Goal: Task Accomplishment & Management: Manage account settings

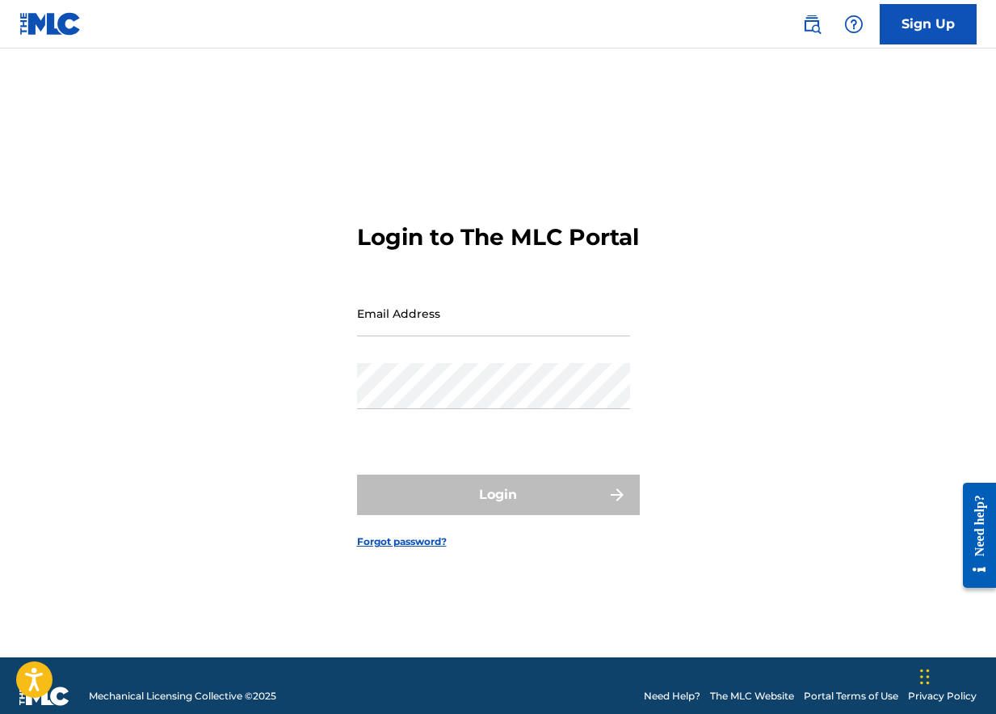
type input "[EMAIL_ADDRESS][DOMAIN_NAME]"
click at [517, 508] on div "Login" at bounding box center [498, 494] width 283 height 40
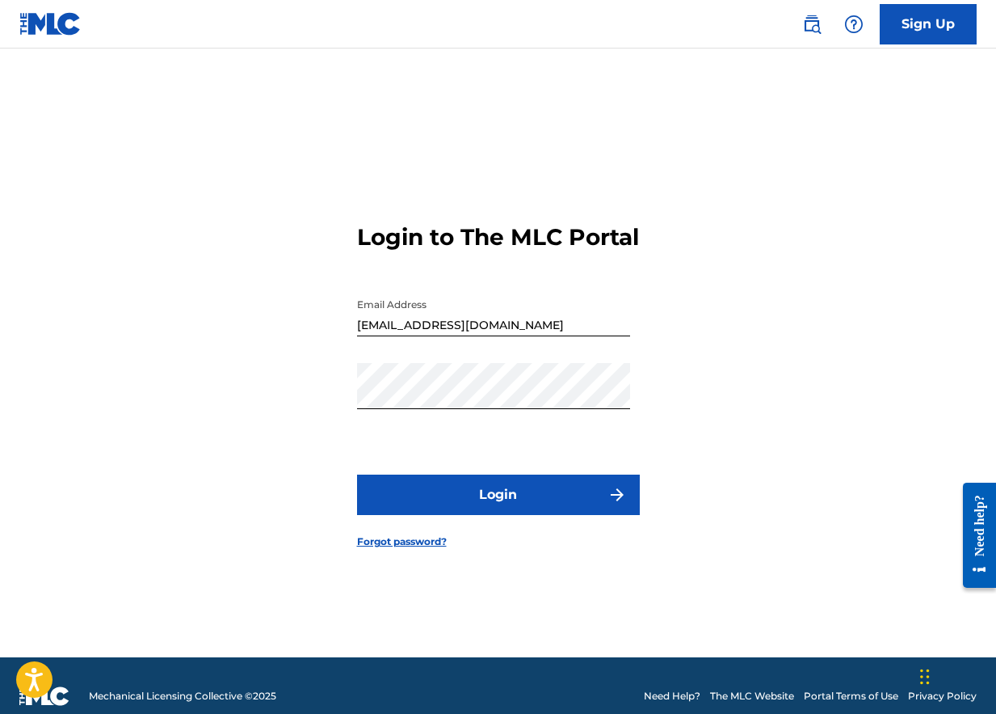
click at [517, 511] on button "Login" at bounding box center [498, 494] width 283 height 40
click at [344, 413] on div "Login to The MLC Portal Email Address [EMAIL_ADDRESS][DOMAIN_NAME] Password Log…" at bounding box center [498, 373] width 996 height 568
click at [473, 507] on button "Login" at bounding box center [498, 494] width 283 height 40
click at [413, 549] on link "Forgot password?" at bounding box center [402, 541] width 90 height 15
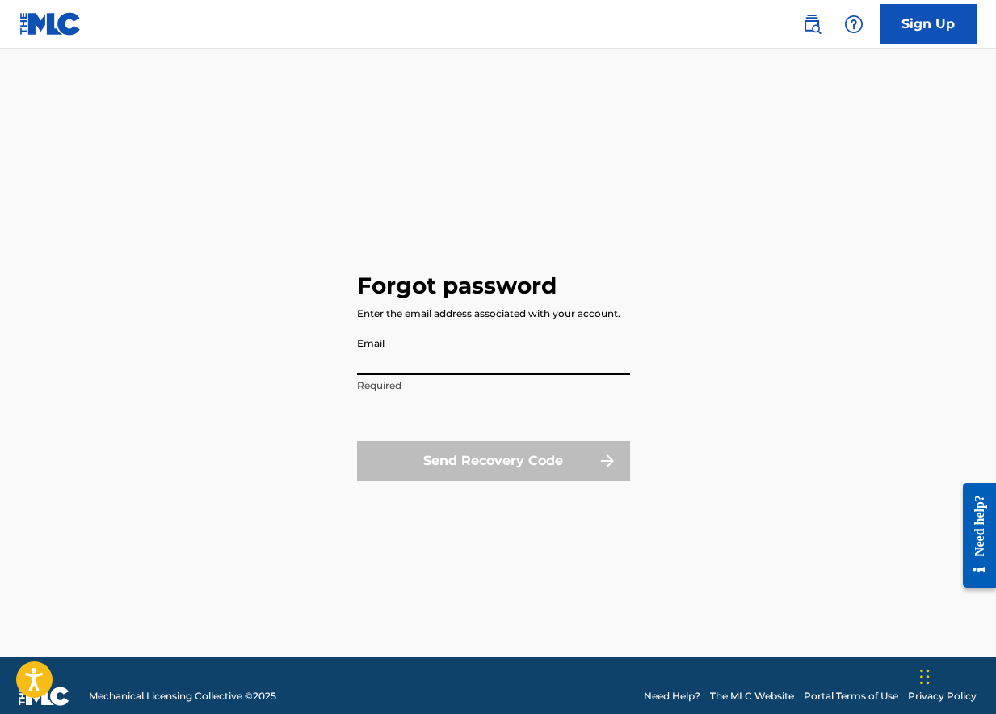
click at [443, 347] on input "Email" at bounding box center [493, 352] width 273 height 46
type input "[EMAIL_ADDRESS][DOMAIN_NAME]"
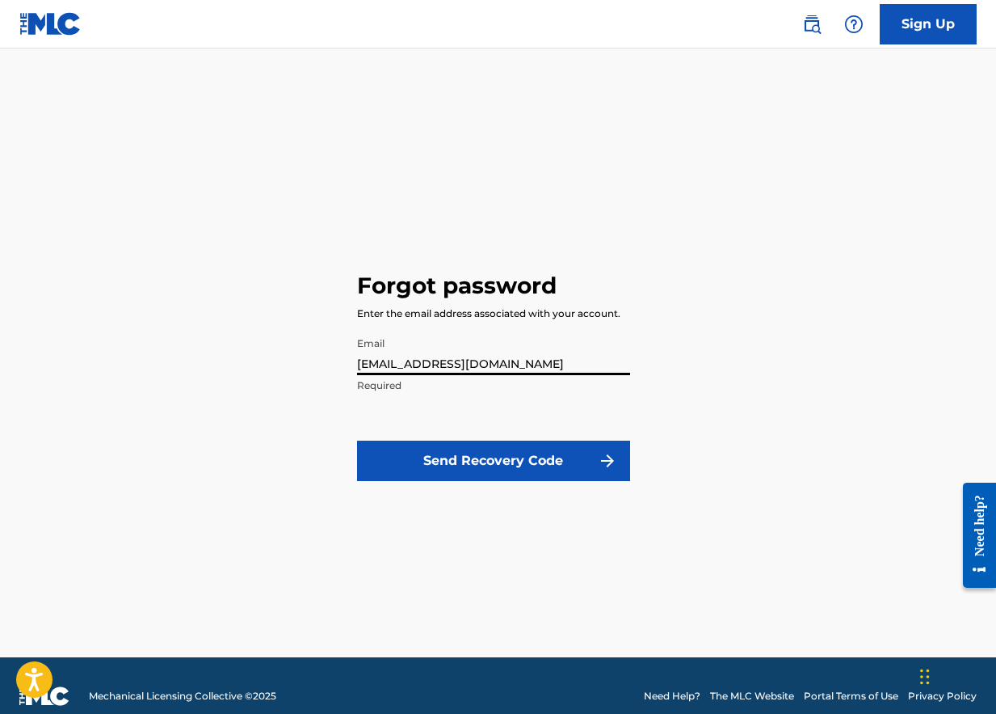
click at [515, 459] on button "Send Recovery Code" at bounding box center [493, 460] width 273 height 40
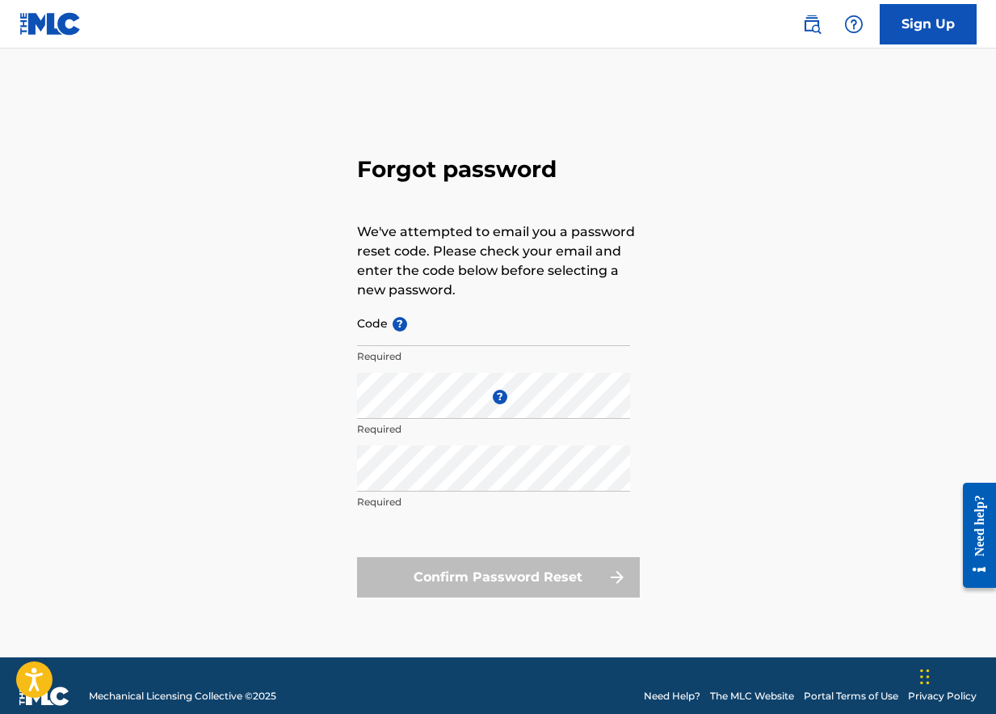
type input "[EMAIL_ADDRESS][DOMAIN_NAME]"
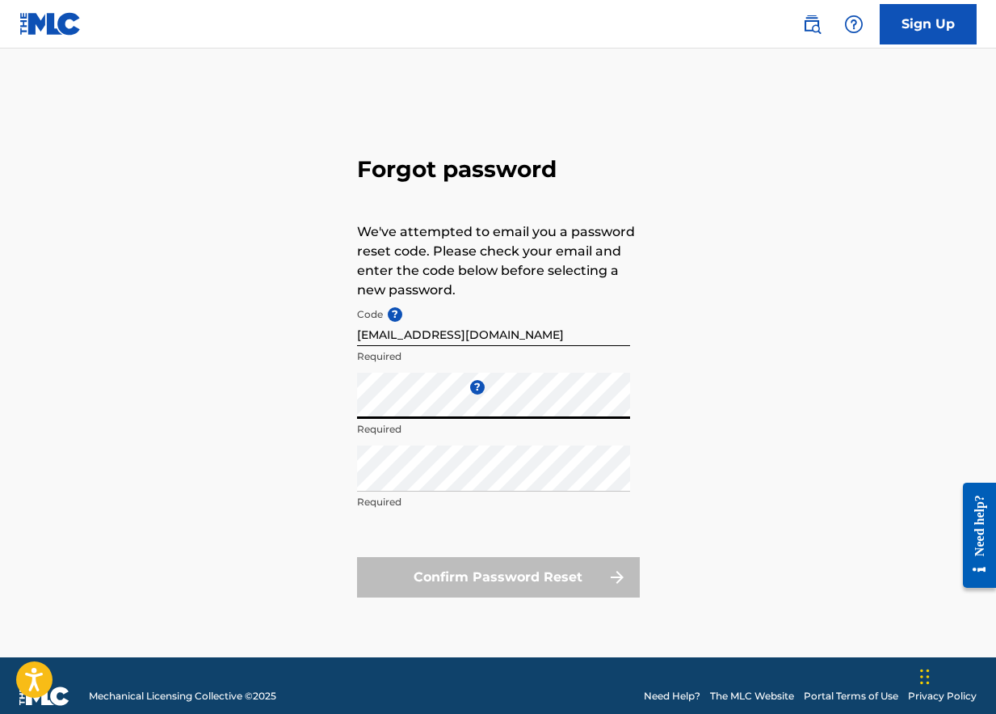
drag, startPoint x: 661, startPoint y: 380, endPoint x: 719, endPoint y: 384, distance: 58.3
click at [670, 380] on div "Forgot password We've attempted to email you a password reset code. Please chec…" at bounding box center [498, 373] width 996 height 568
click at [344, 408] on div "Forgot password We've attempted to email you a password reset code. Please chec…" at bounding box center [498, 373] width 996 height 568
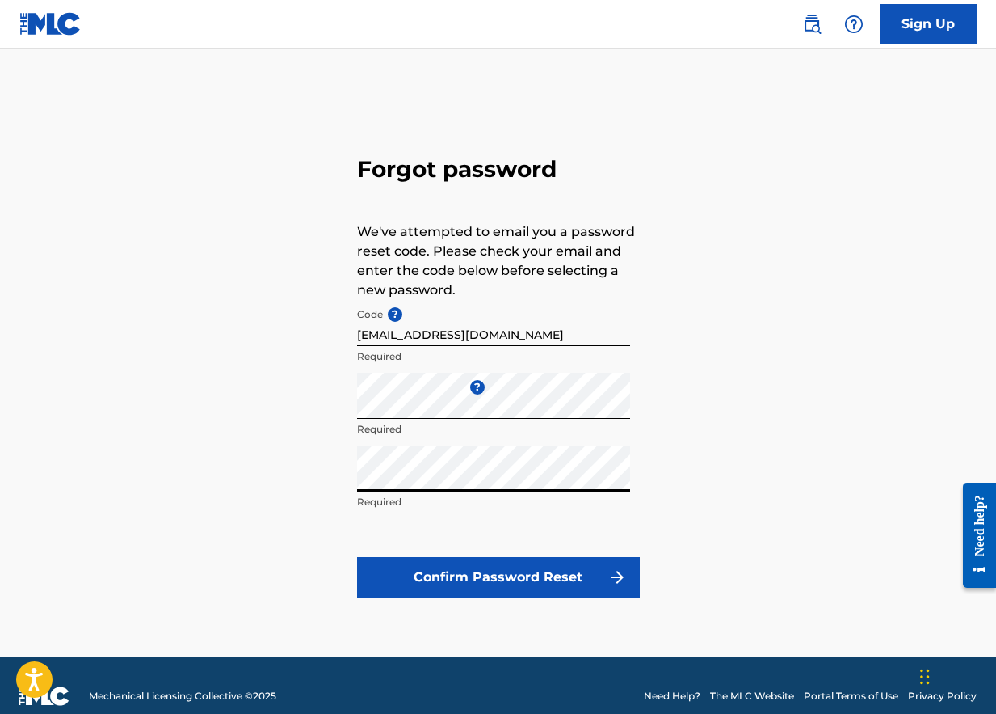
click at [496, 582] on button "Confirm Password Reset" at bounding box center [498, 577] width 283 height 40
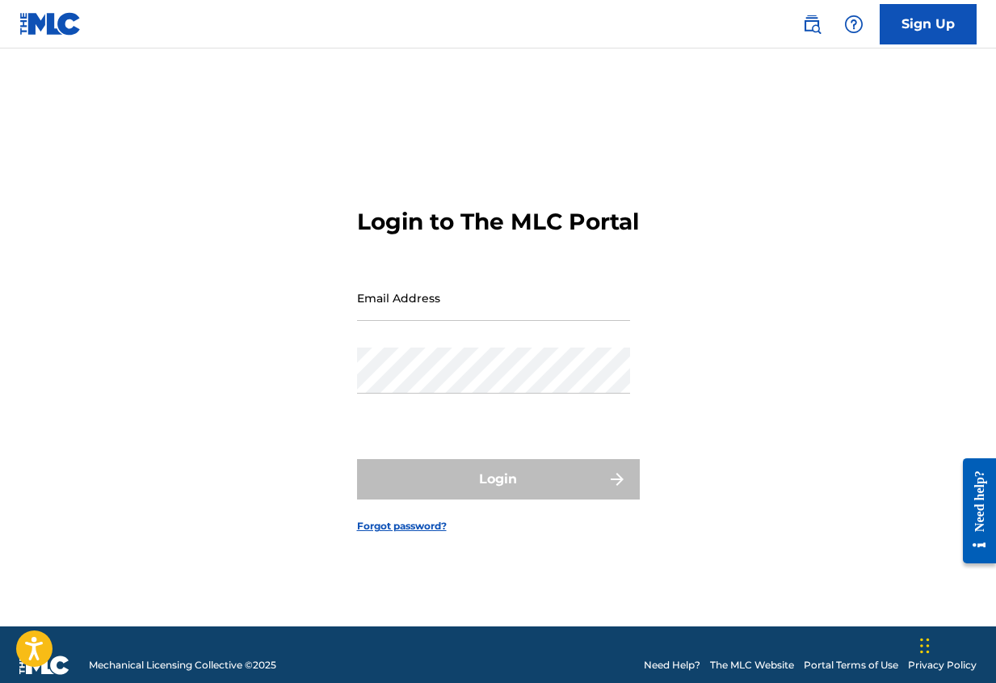
type input "[EMAIL_ADDRESS][DOMAIN_NAME]"
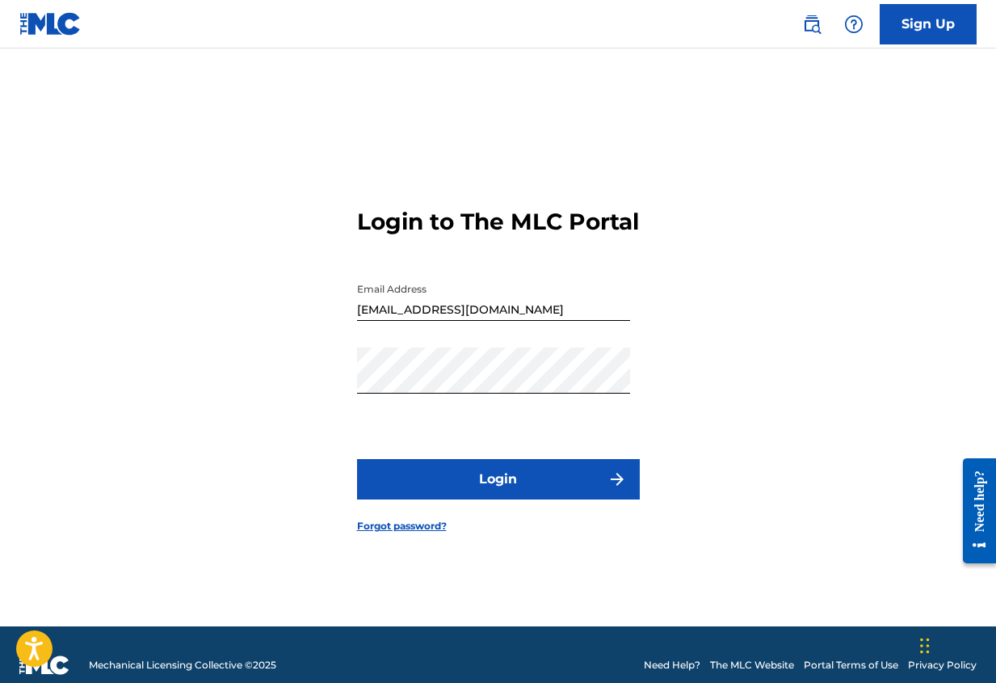
click at [406, 533] on link "Forgot password?" at bounding box center [402, 526] width 90 height 15
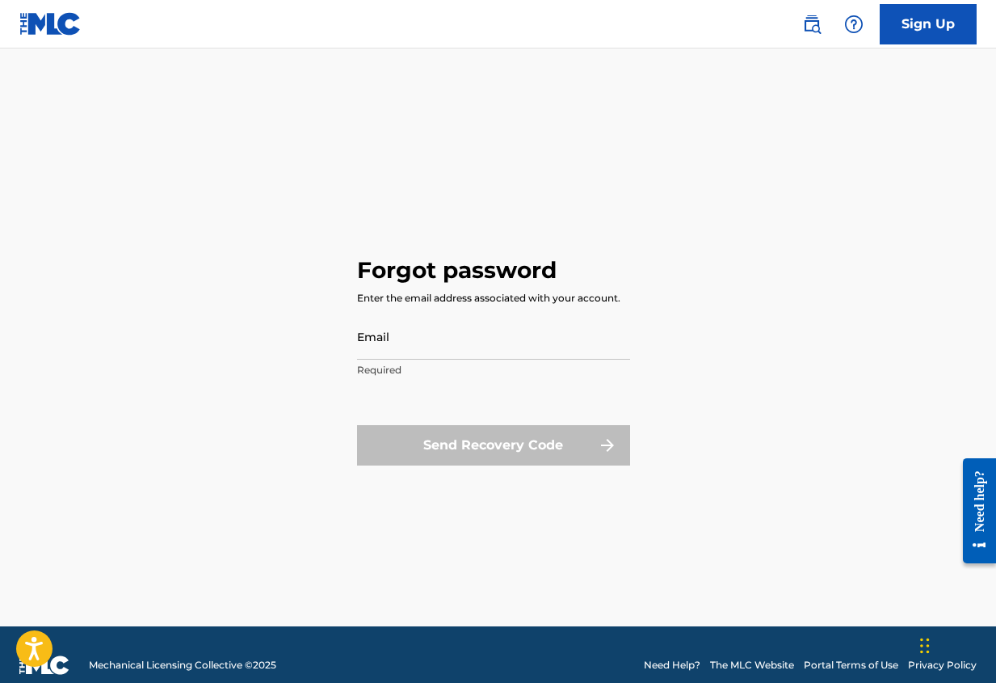
click at [406, 339] on input "Email" at bounding box center [493, 337] width 273 height 46
type input "[EMAIL_ADDRESS][DOMAIN_NAME]"
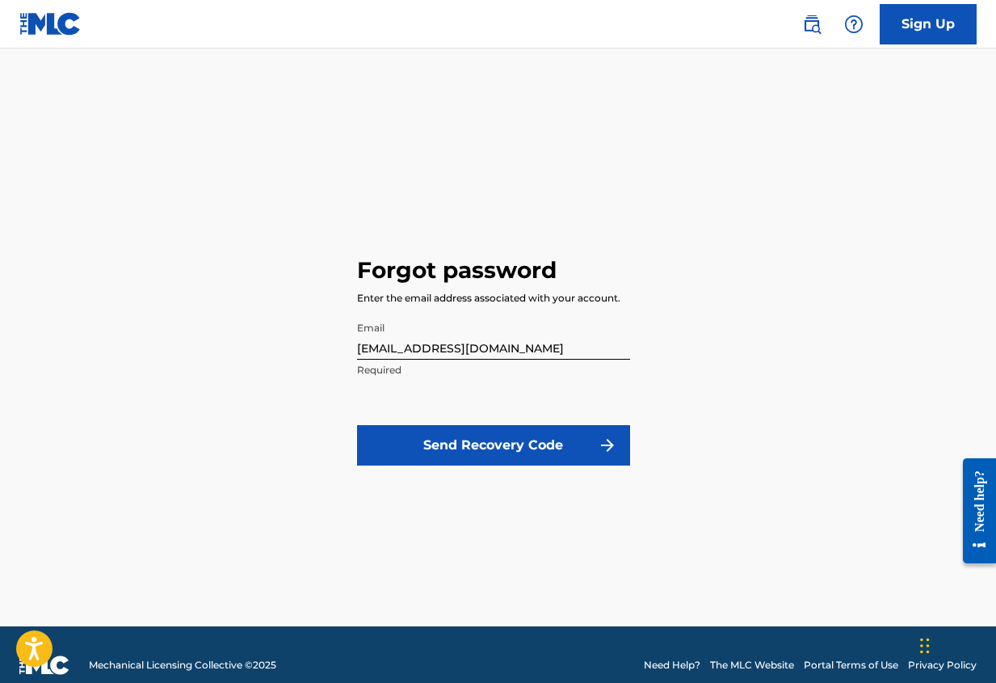
click at [458, 448] on button "Send Recovery Code" at bounding box center [493, 445] width 273 height 40
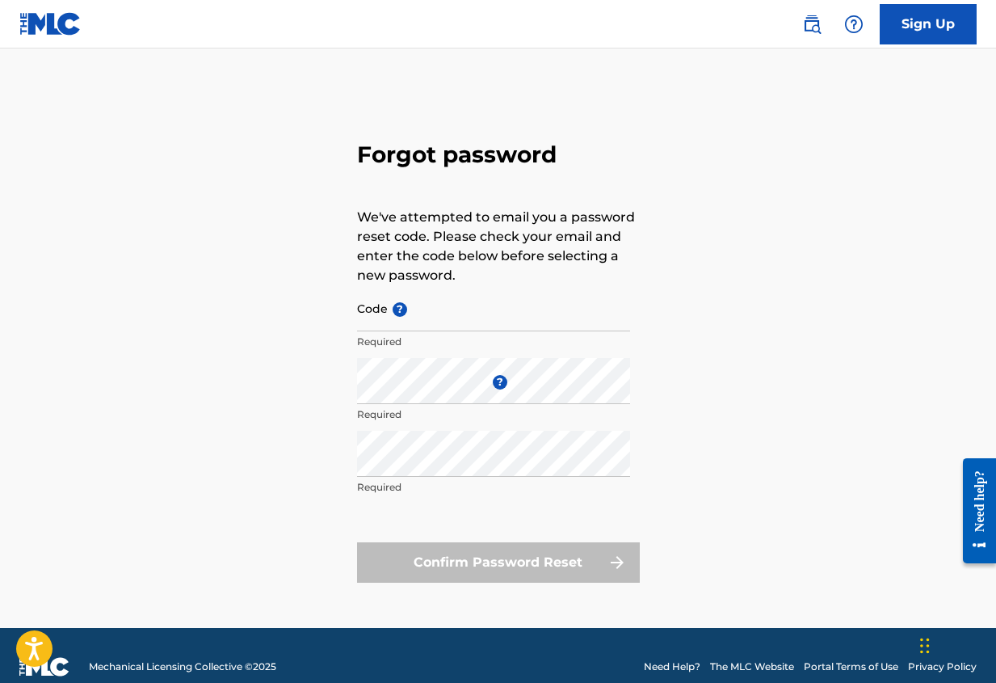
type input "[EMAIL_ADDRESS][DOMAIN_NAME]"
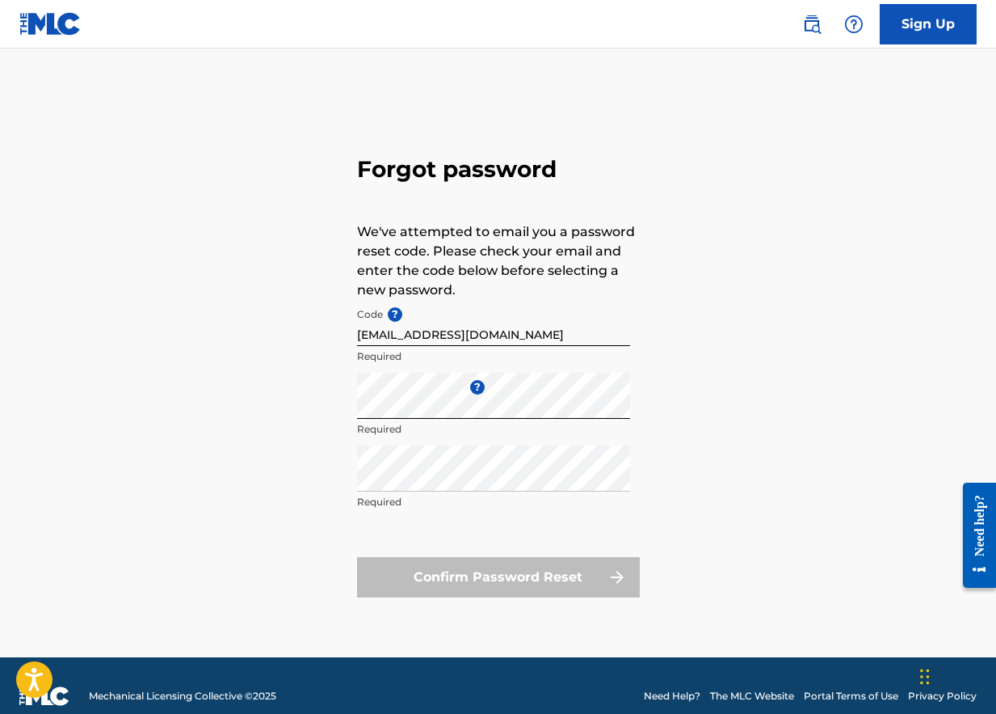
drag, startPoint x: 727, startPoint y: 505, endPoint x: 718, endPoint y: 506, distance: 8.9
click at [728, 504] on div "Forgot password We've attempted to email you a password reset code. Please chec…" at bounding box center [498, 373] width 996 height 568
click at [301, 472] on div "Forgot password We've attempted to email you a password reset code. Please chec…" at bounding box center [498, 373] width 996 height 568
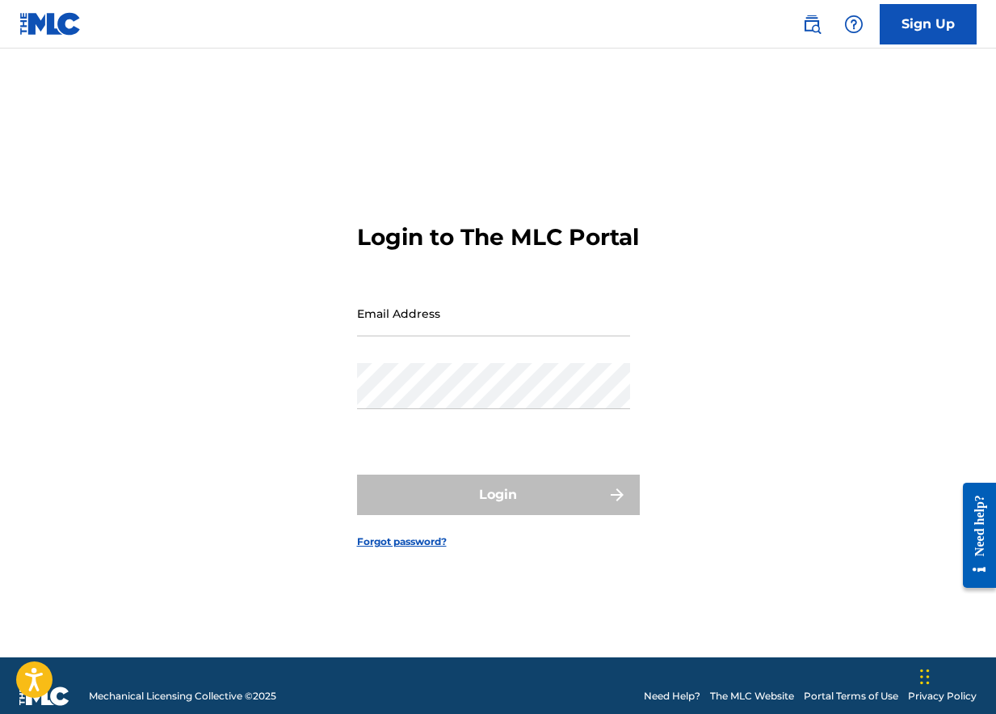
type input "[EMAIL_ADDRESS][DOMAIN_NAME]"
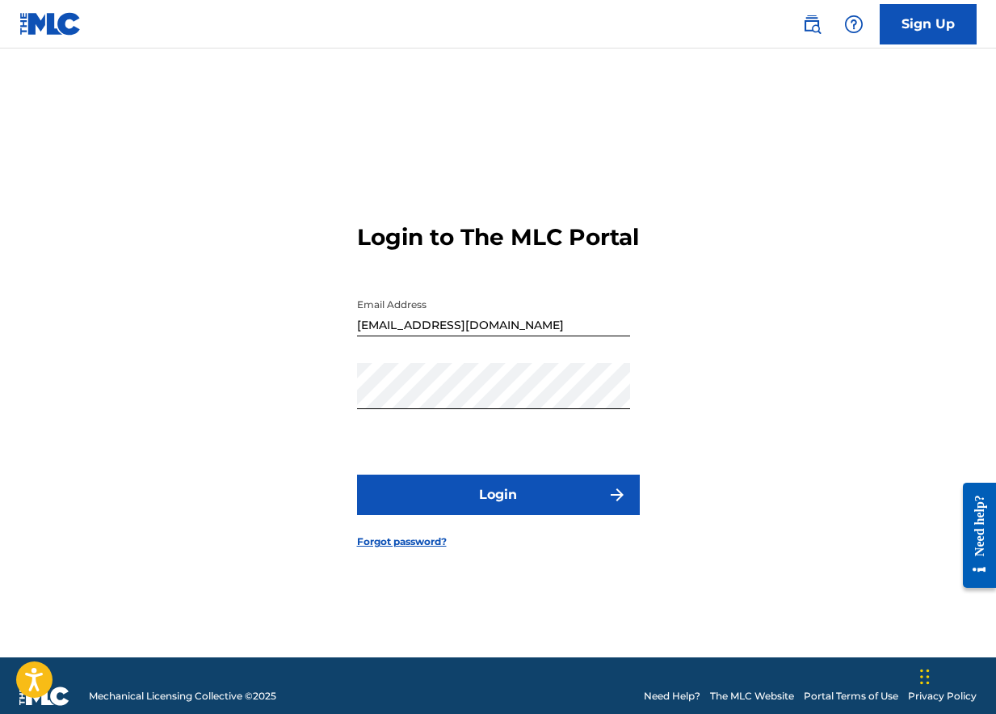
click at [495, 508] on button "Login" at bounding box center [498, 494] width 283 height 40
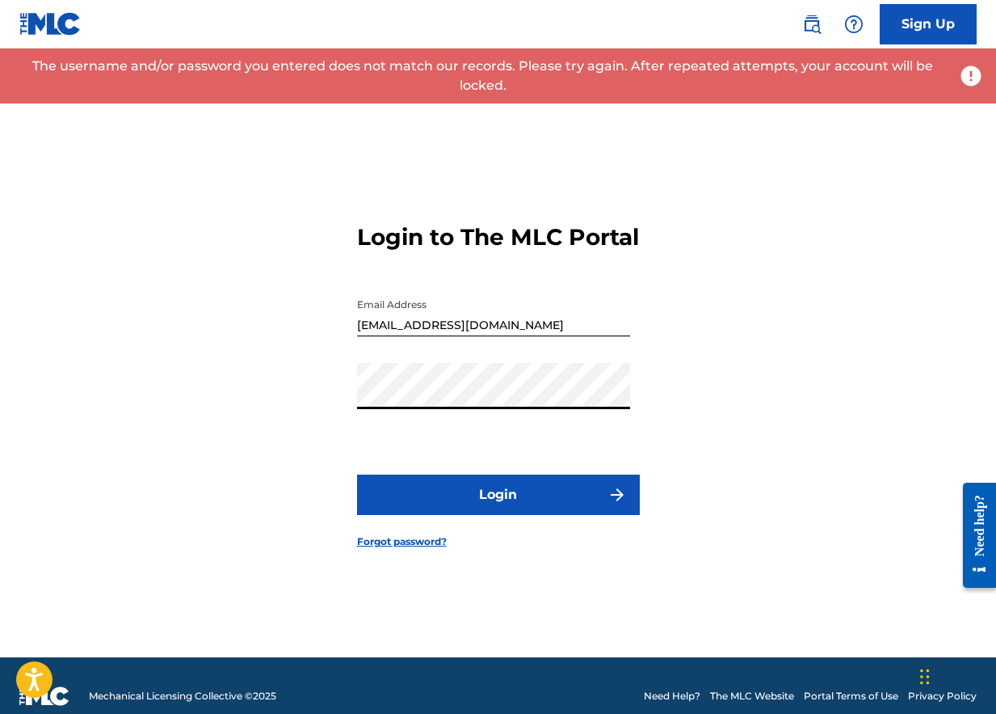
click at [260, 409] on div "Login to The MLC Portal Email Address [EMAIL_ADDRESS][DOMAIN_NAME] Password Log…" at bounding box center [498, 373] width 996 height 568
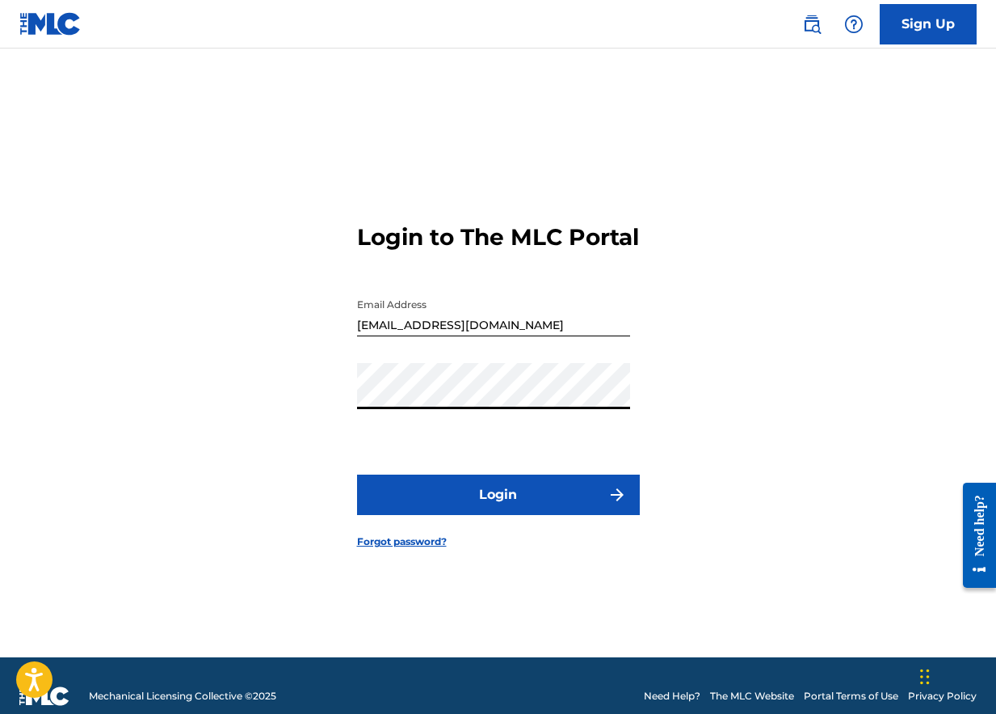
click at [426, 500] on button "Login" at bounding box center [498, 494] width 283 height 40
click at [402, 549] on link "Forgot password?" at bounding box center [402, 541] width 90 height 15
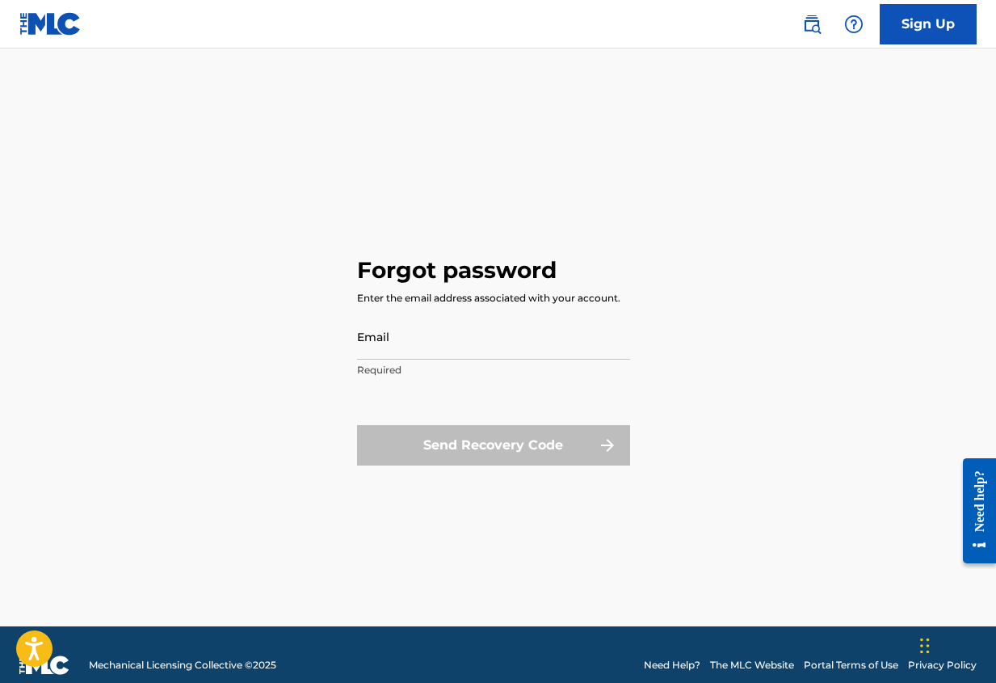
click at [406, 340] on input "Email" at bounding box center [493, 337] width 273 height 46
type input "[EMAIL_ADDRESS][DOMAIN_NAME]"
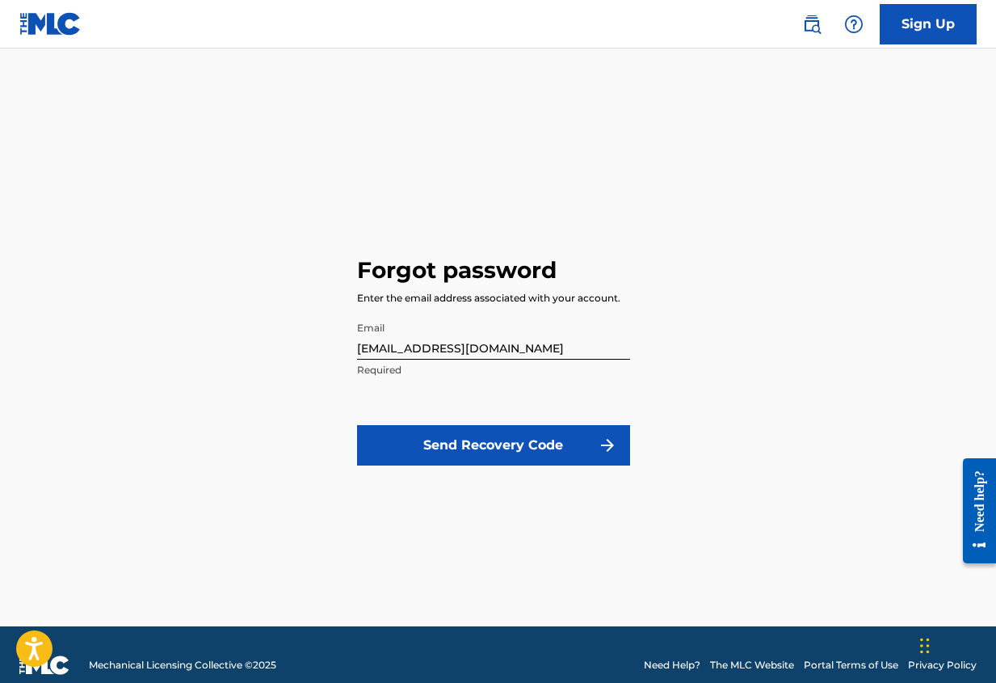
click at [481, 453] on button "Send Recovery Code" at bounding box center [493, 445] width 273 height 40
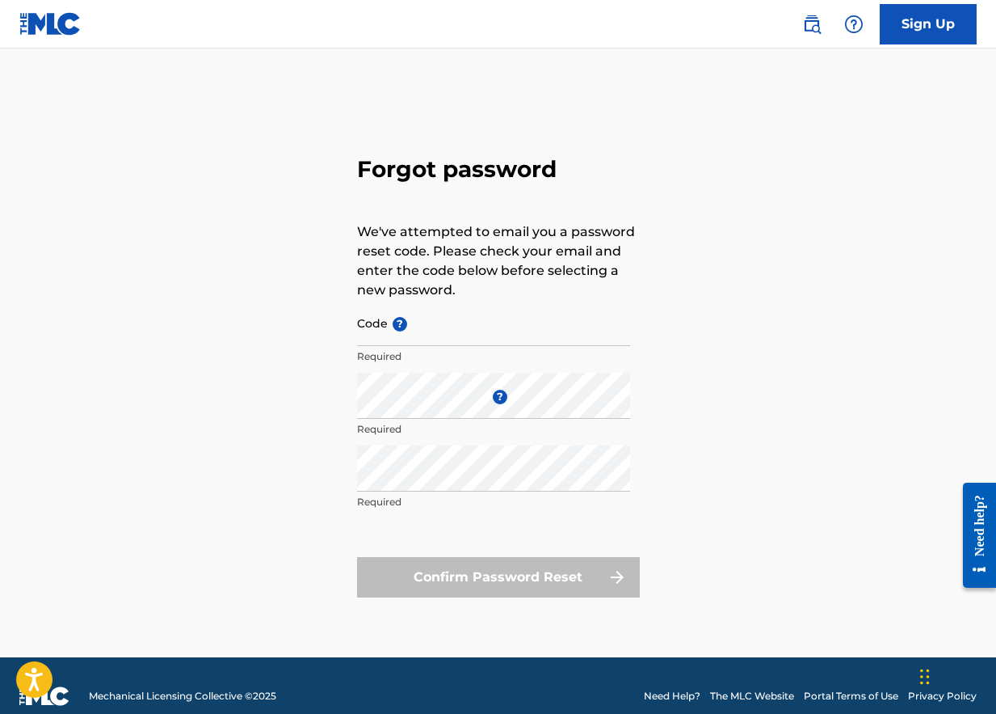
type input "[EMAIL_ADDRESS][DOMAIN_NAME]"
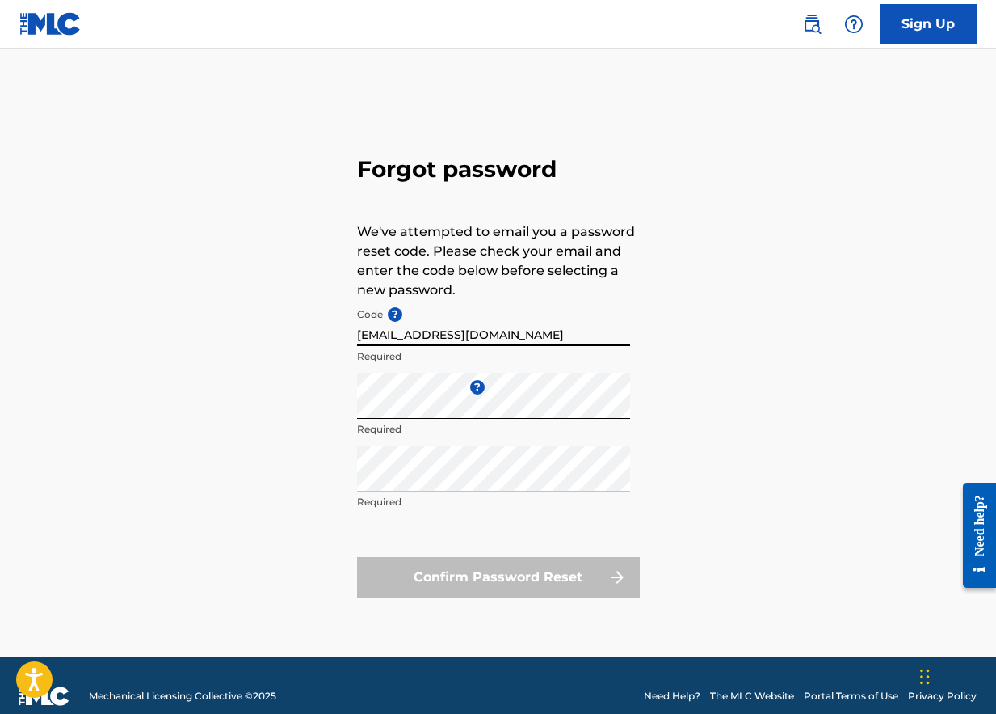
click at [517, 338] on input "[EMAIL_ADDRESS][DOMAIN_NAME]" at bounding box center [493, 323] width 273 height 46
drag, startPoint x: 516, startPoint y: 335, endPoint x: 294, endPoint y: 334, distance: 221.4
click at [294, 334] on div "Forgot password We've attempted to email you a password reset code. Please chec…" at bounding box center [498, 373] width 996 height 568
paste input "FP_debe257c3b976a0b1503dc2249ff"
type input "FP_debe257c3b976a0b1503dc2249ff"
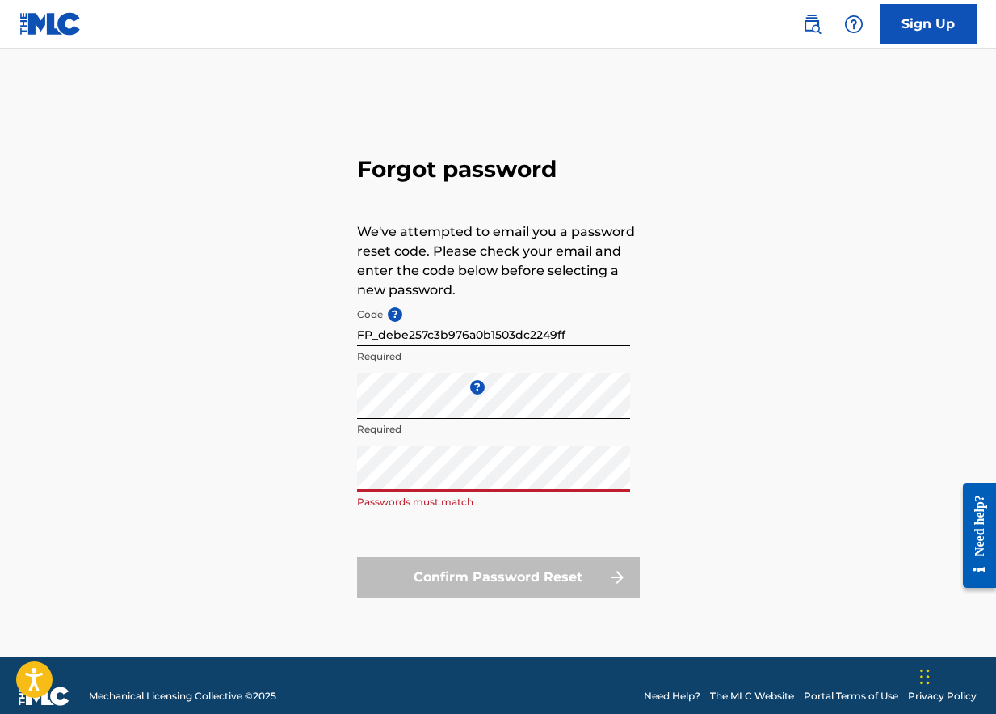
click at [527, 516] on div "Repeat the password Passwords must match" at bounding box center [493, 481] width 273 height 73
click at [301, 409] on div "Forgot password We've attempted to email you a password reset code. Please chec…" at bounding box center [498, 373] width 996 height 568
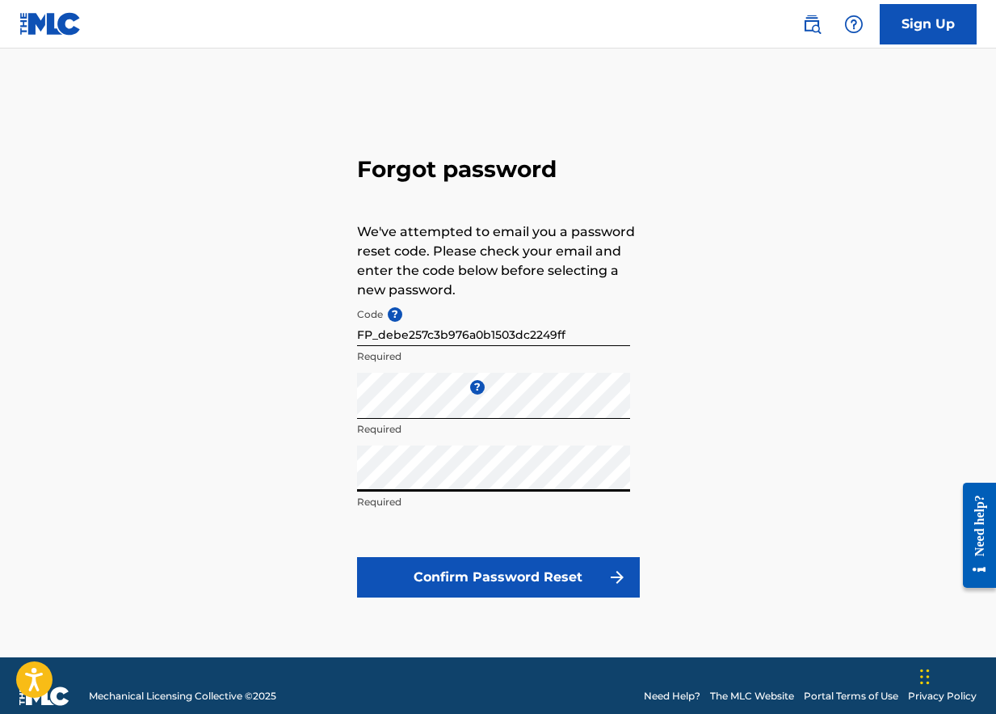
click at [518, 579] on button "Confirm Password Reset" at bounding box center [498, 577] width 283 height 40
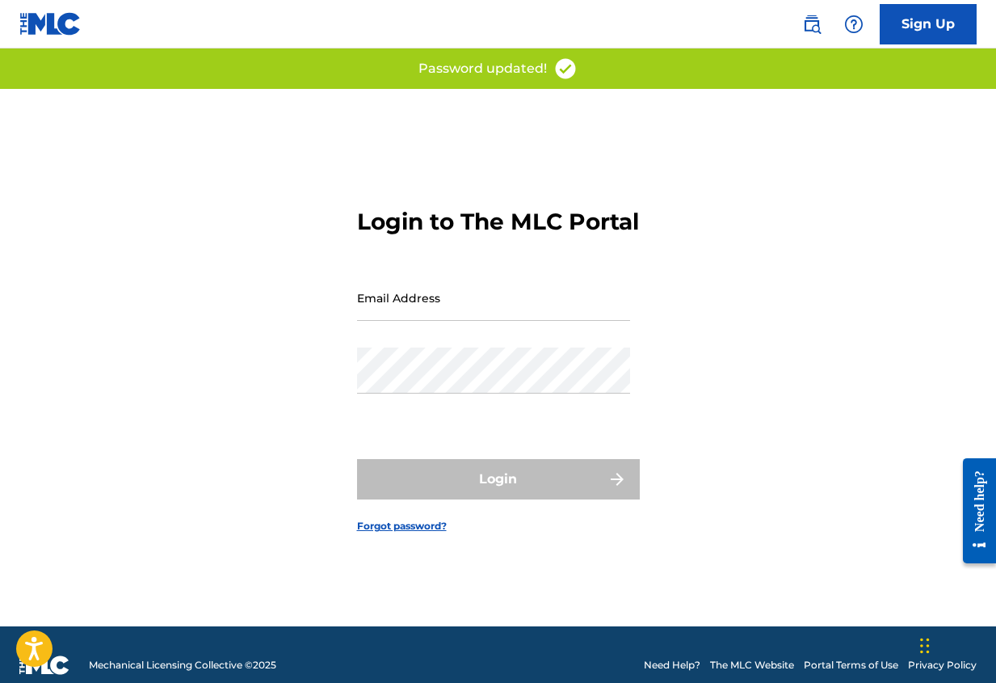
type input "[EMAIL_ADDRESS][DOMAIN_NAME]"
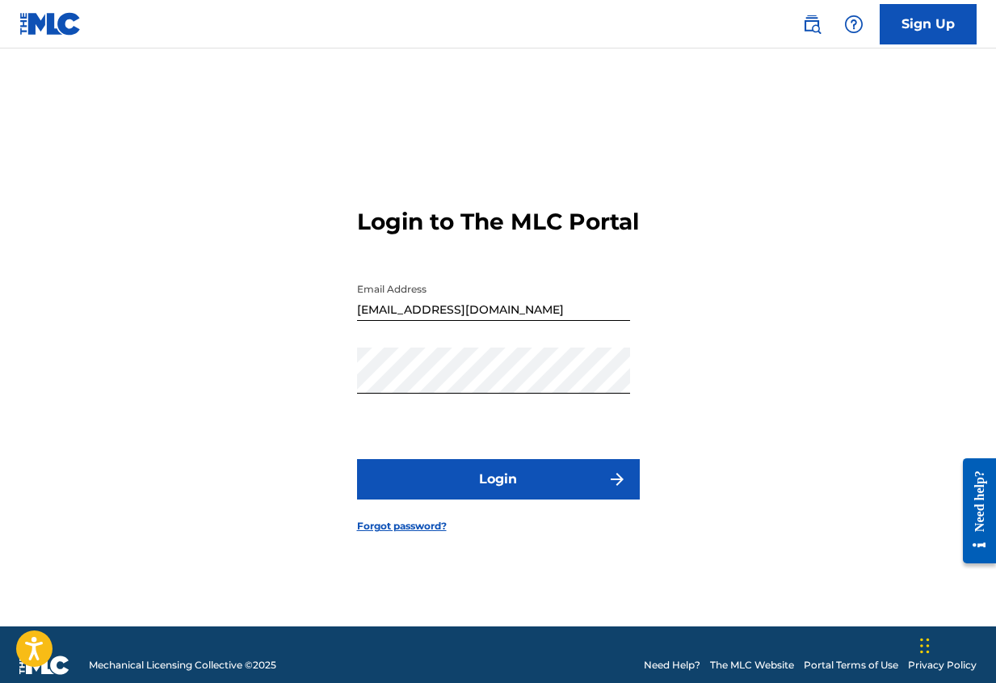
click at [516, 496] on button "Login" at bounding box center [498, 479] width 283 height 40
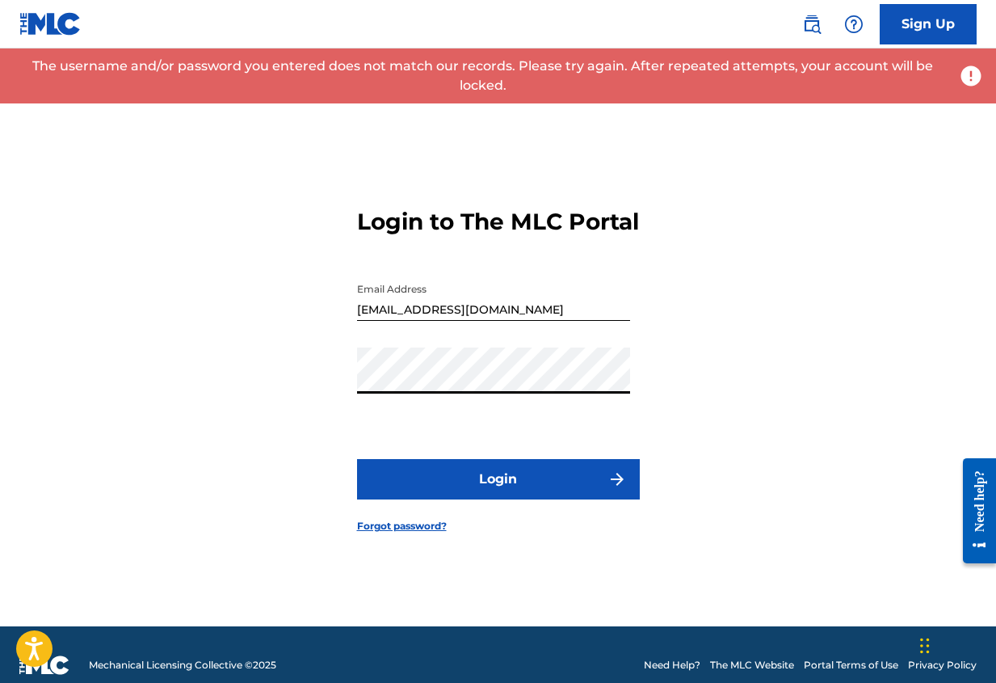
click at [330, 394] on div "Login to The MLC Portal Email Address [EMAIL_ADDRESS][DOMAIN_NAME] Password Log…" at bounding box center [498, 357] width 996 height 537
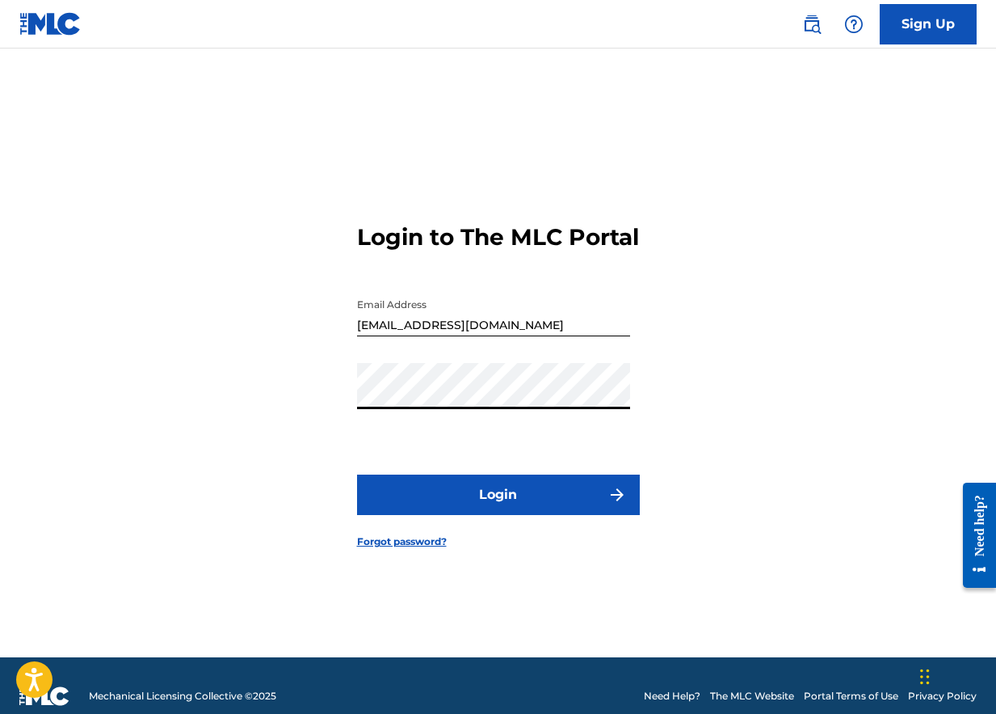
click at [507, 509] on button "Login" at bounding box center [498, 494] width 283 height 40
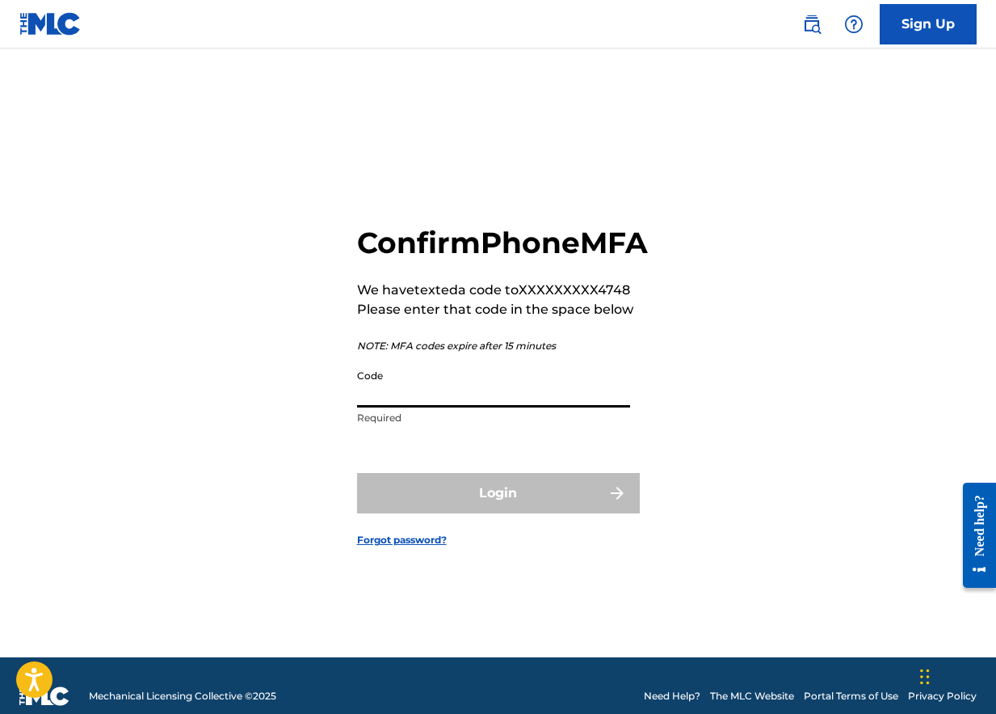
click at [488, 407] on input "Code" at bounding box center [493, 384] width 273 height 46
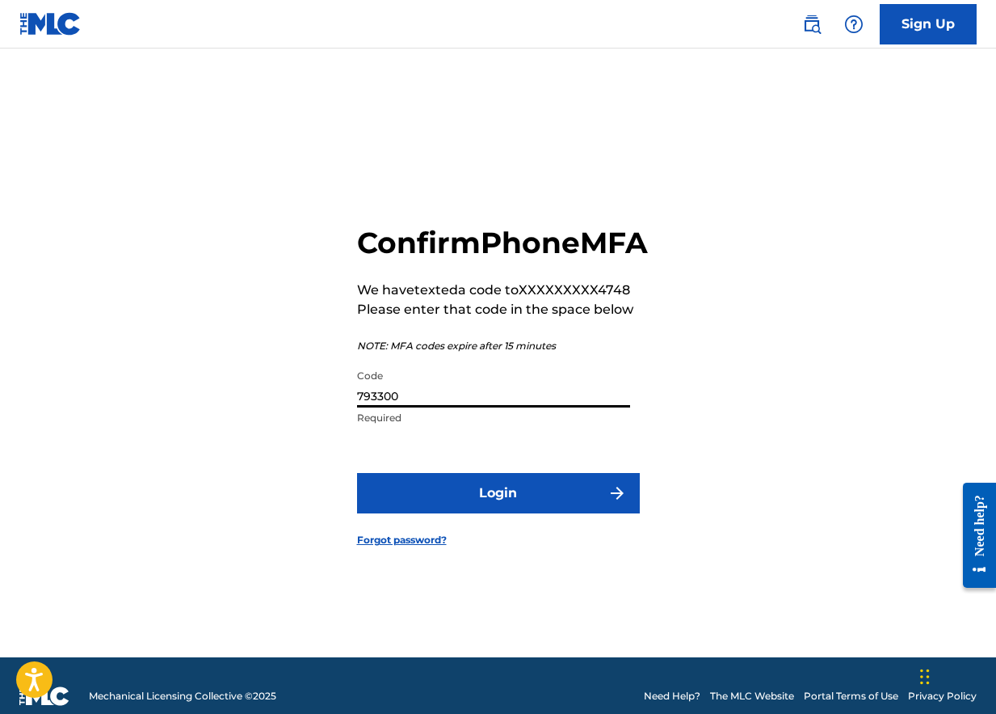
type input "793300"
click at [537, 512] on button "Login" at bounding box center [498, 493] width 283 height 40
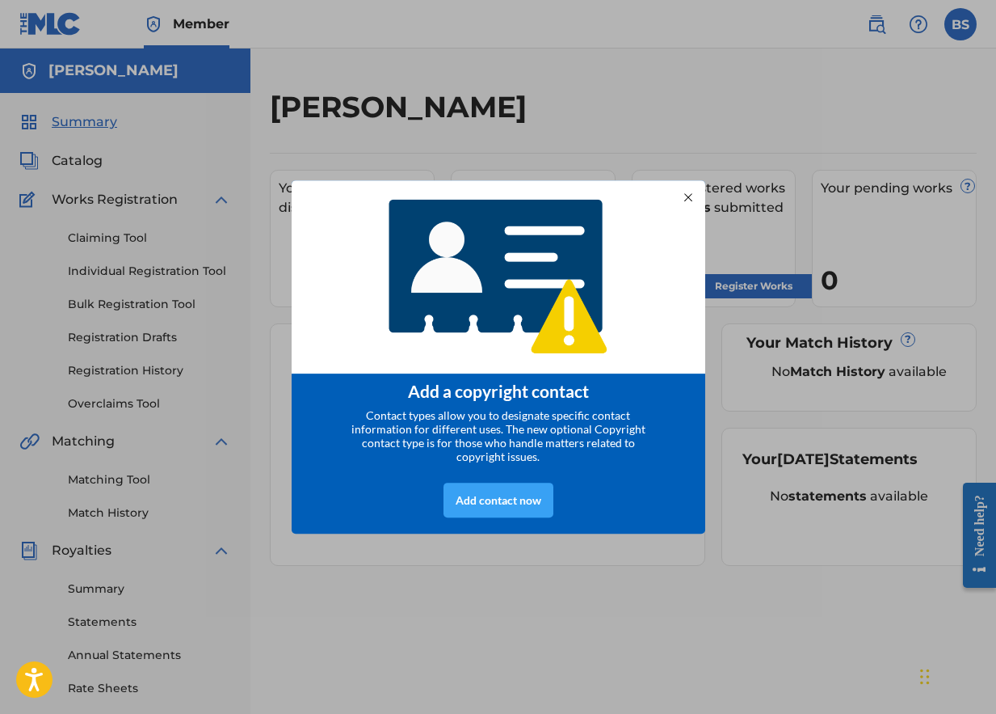
click at [519, 508] on div "Add contact now" at bounding box center [499, 499] width 110 height 35
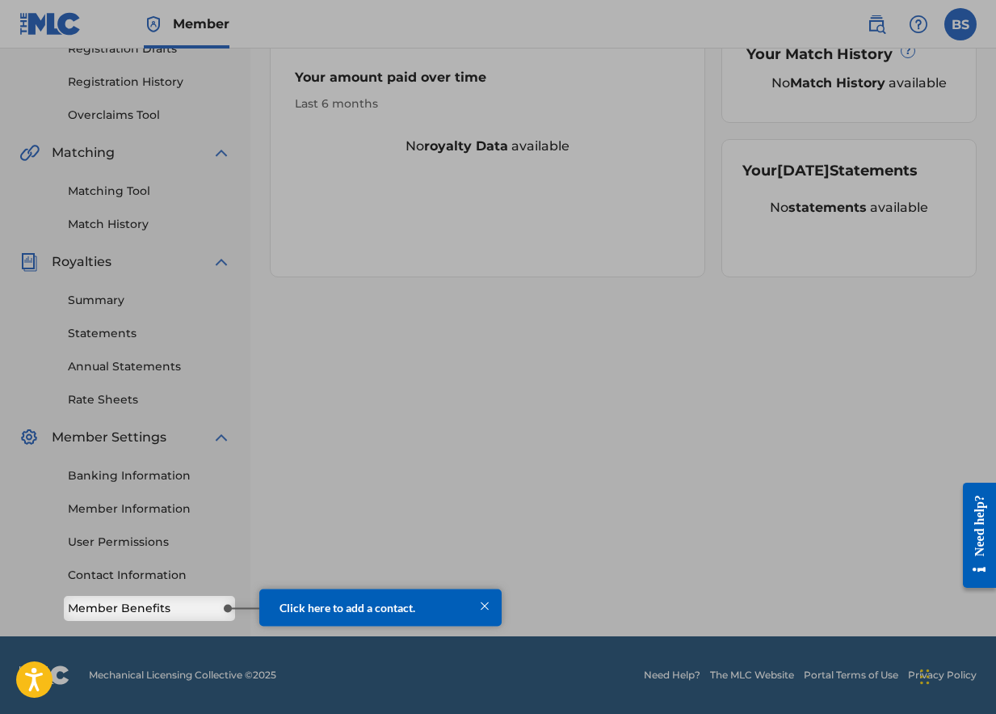
click at [402, 610] on span "Click here to add a contact." at bounding box center [348, 607] width 136 height 14
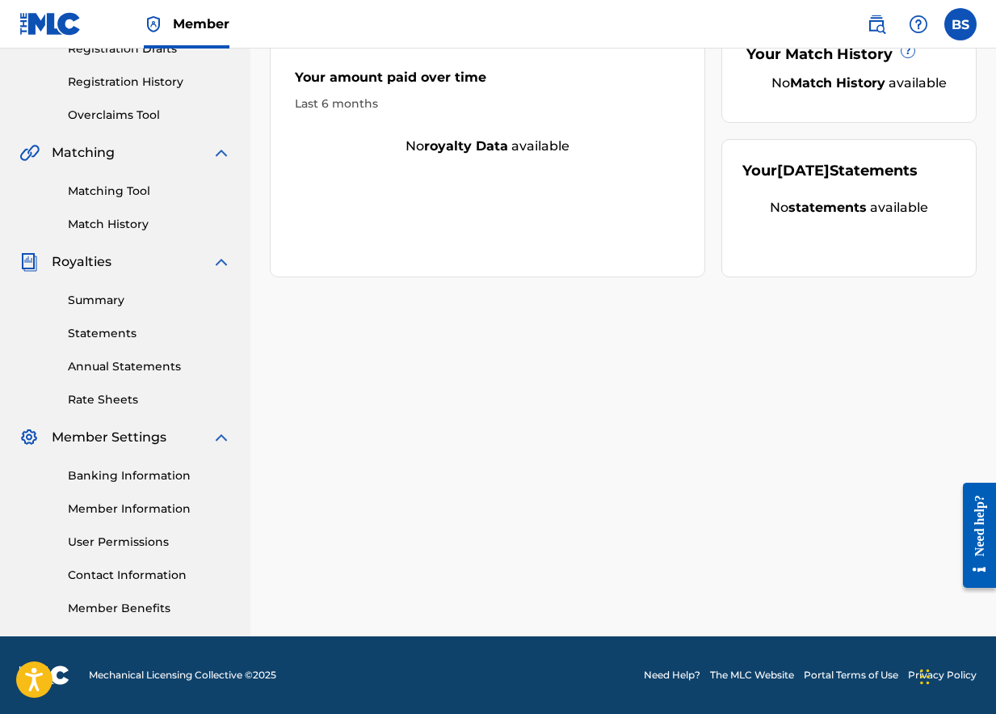
click at [190, 607] on link "Member Benefits" at bounding box center [149, 608] width 163 height 17
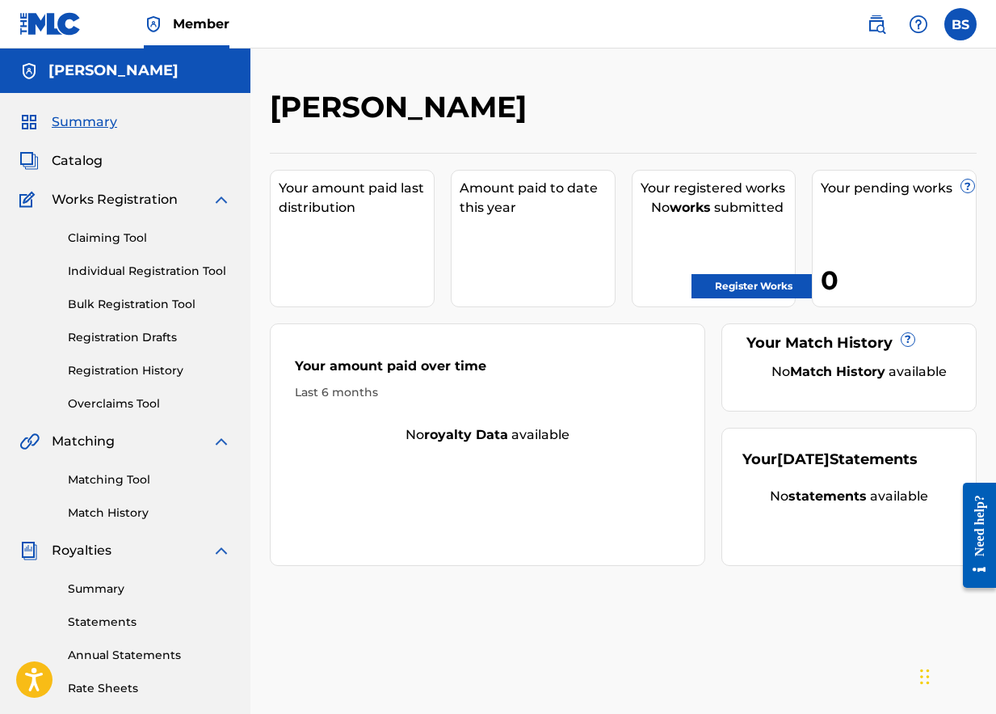
click at [53, 160] on span "Catalog" at bounding box center [77, 160] width 51 height 19
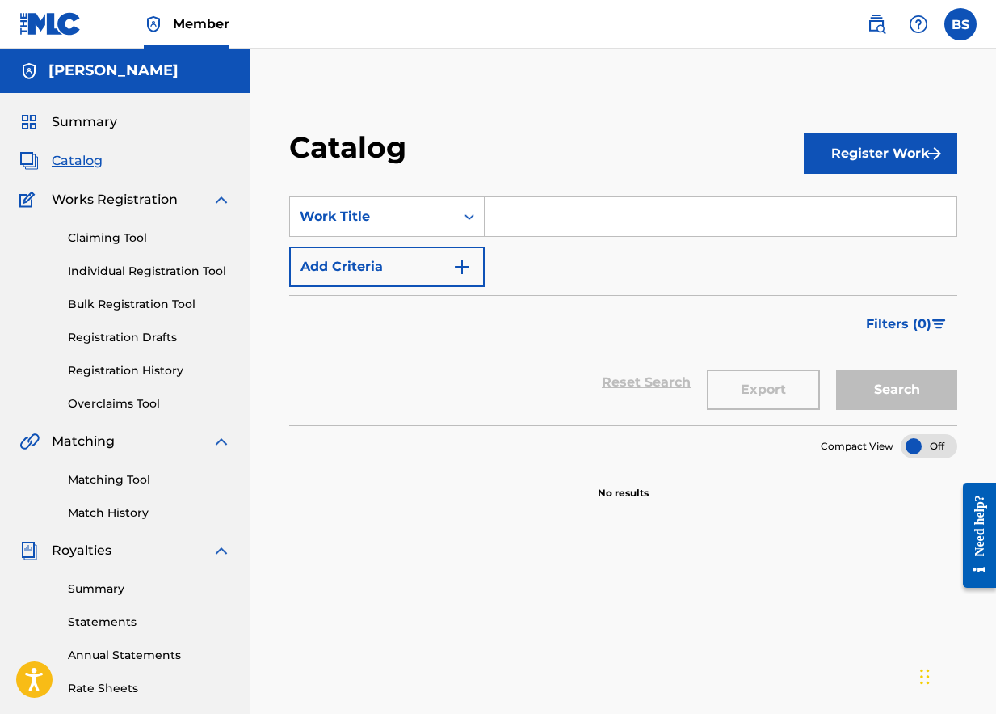
click at [86, 199] on span "Works Registration" at bounding box center [115, 199] width 126 height 19
click at [96, 238] on link "Claiming Tool" at bounding box center [149, 237] width 163 height 17
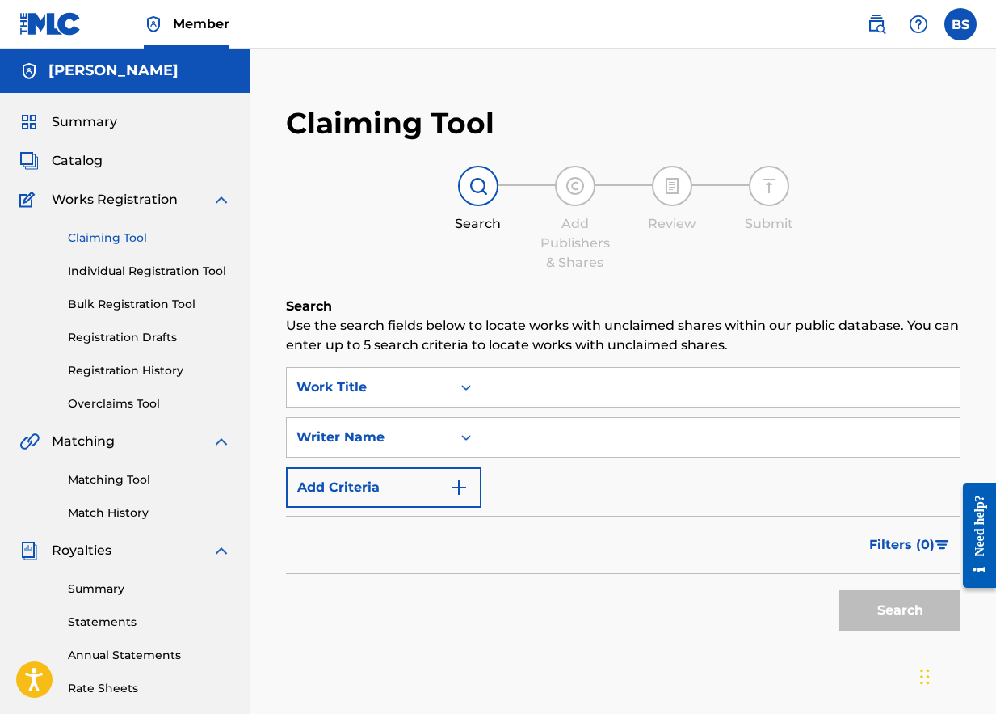
click at [96, 268] on link "Individual Registration Tool" at bounding box center [149, 271] width 163 height 17
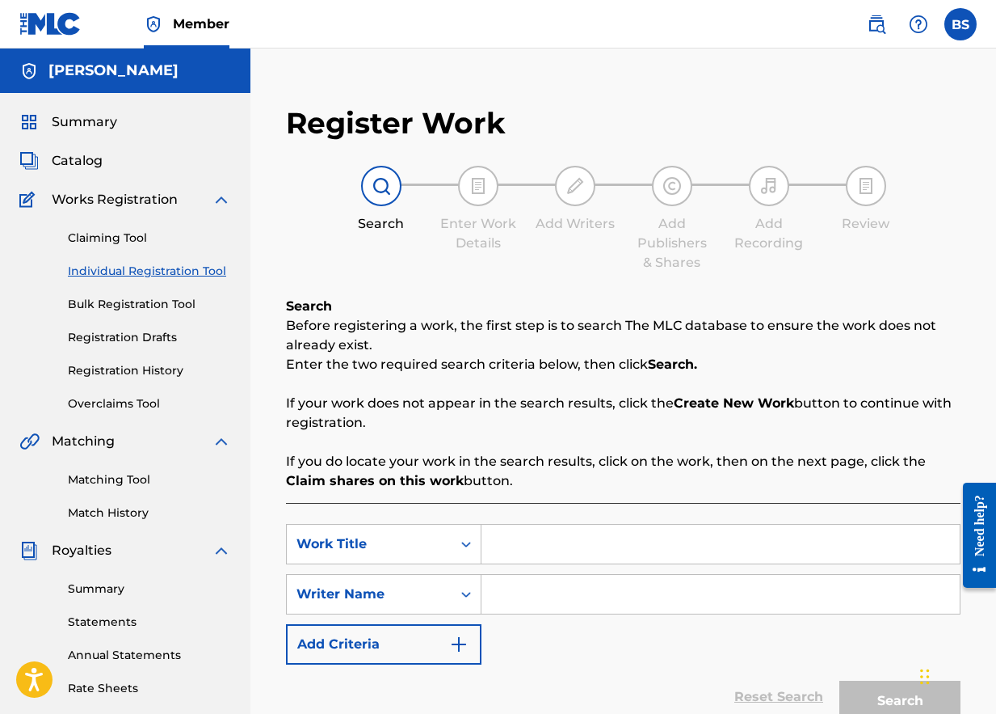
click at [127, 304] on link "Bulk Registration Tool" at bounding box center [149, 304] width 163 height 17
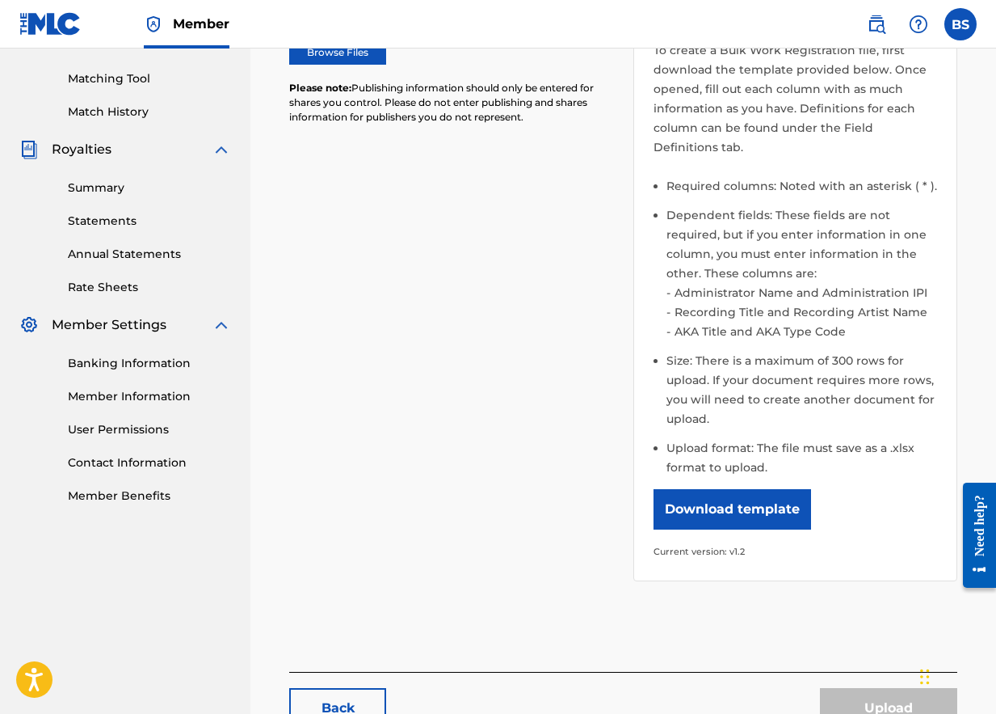
scroll to position [404, 0]
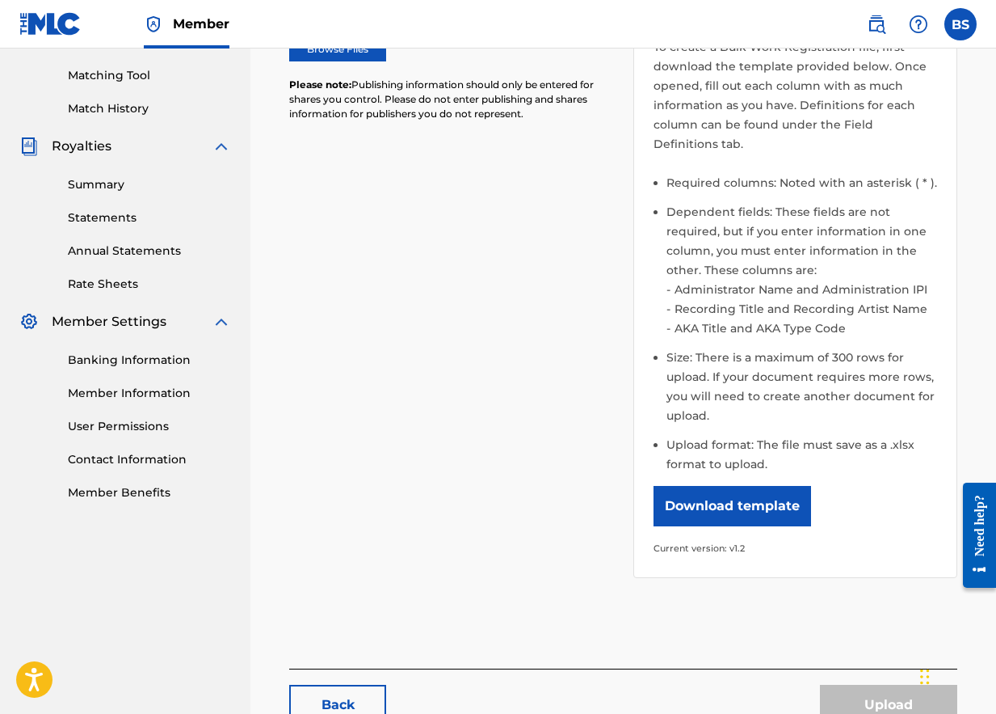
click at [722, 486] on button "Download template" at bounding box center [733, 506] width 158 height 40
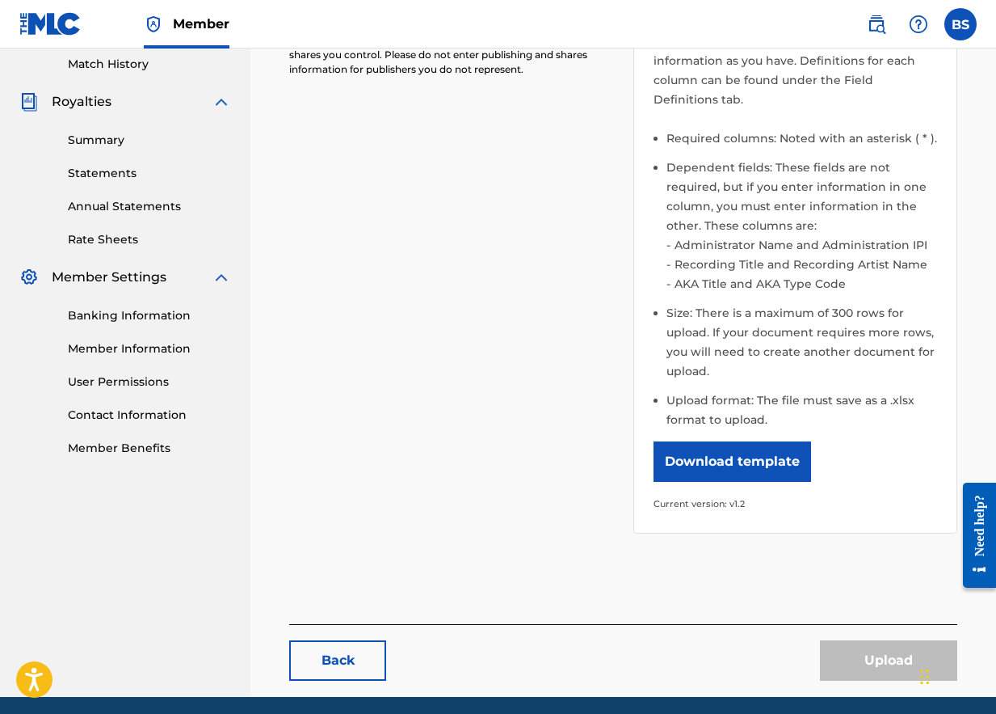
scroll to position [489, 0]
